Goal: Transaction & Acquisition: Purchase product/service

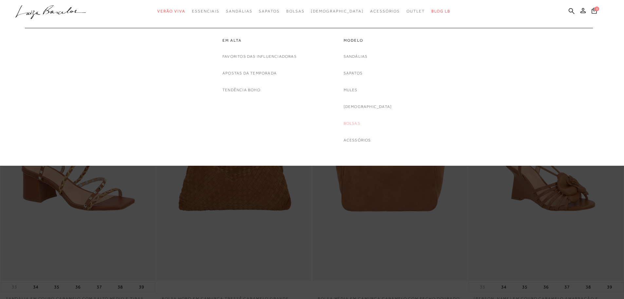
click at [361, 123] on link "Bolsas" at bounding box center [352, 123] width 17 height 7
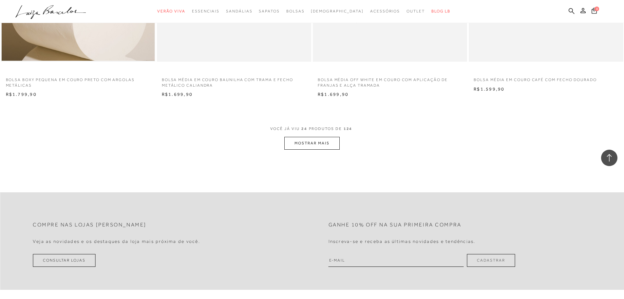
scroll to position [1606, 0]
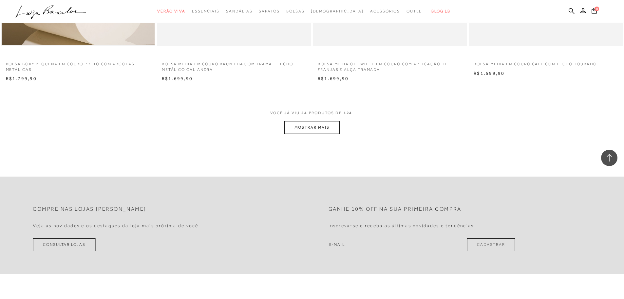
click at [336, 127] on button "MOSTRAR MAIS" at bounding box center [311, 127] width 55 height 13
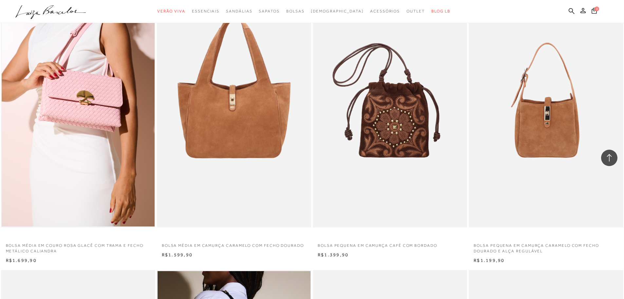
scroll to position [2261, 0]
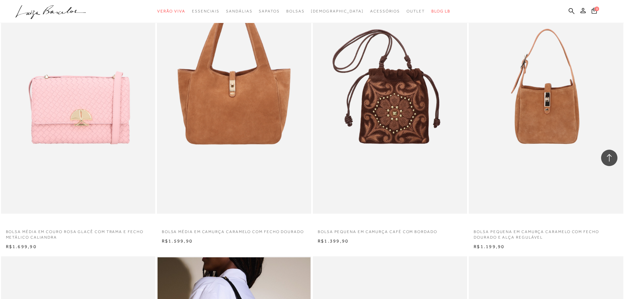
click at [106, 108] on img at bounding box center [79, 98] width 154 height 232
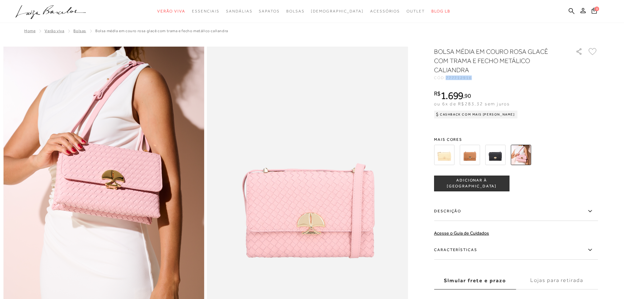
drag, startPoint x: 450, startPoint y: 78, endPoint x: 475, endPoint y: 78, distance: 25.2
click at [475, 78] on div "CÓD: 777712916" at bounding box center [499, 78] width 131 height 4
copy span "777712916"
